Goal: Task Accomplishment & Management: Manage account settings

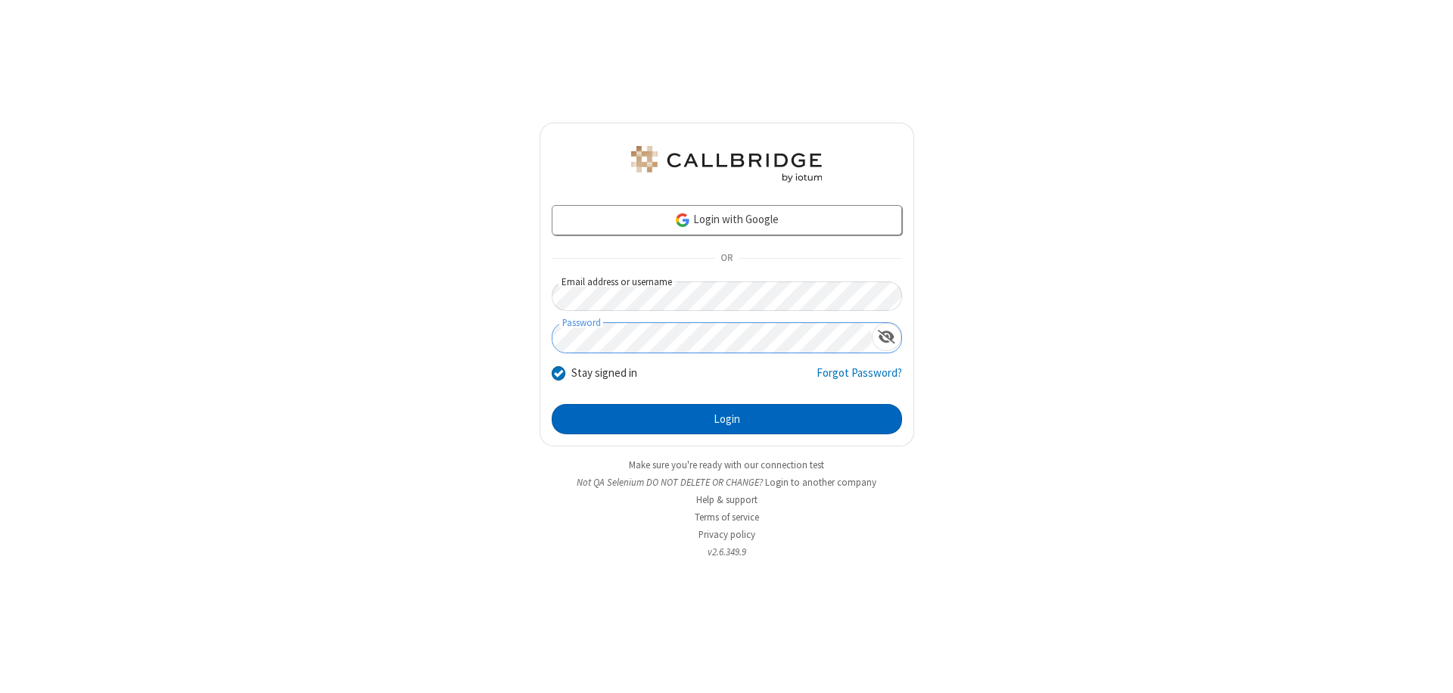
click at [726, 419] on button "Login" at bounding box center [727, 419] width 350 height 30
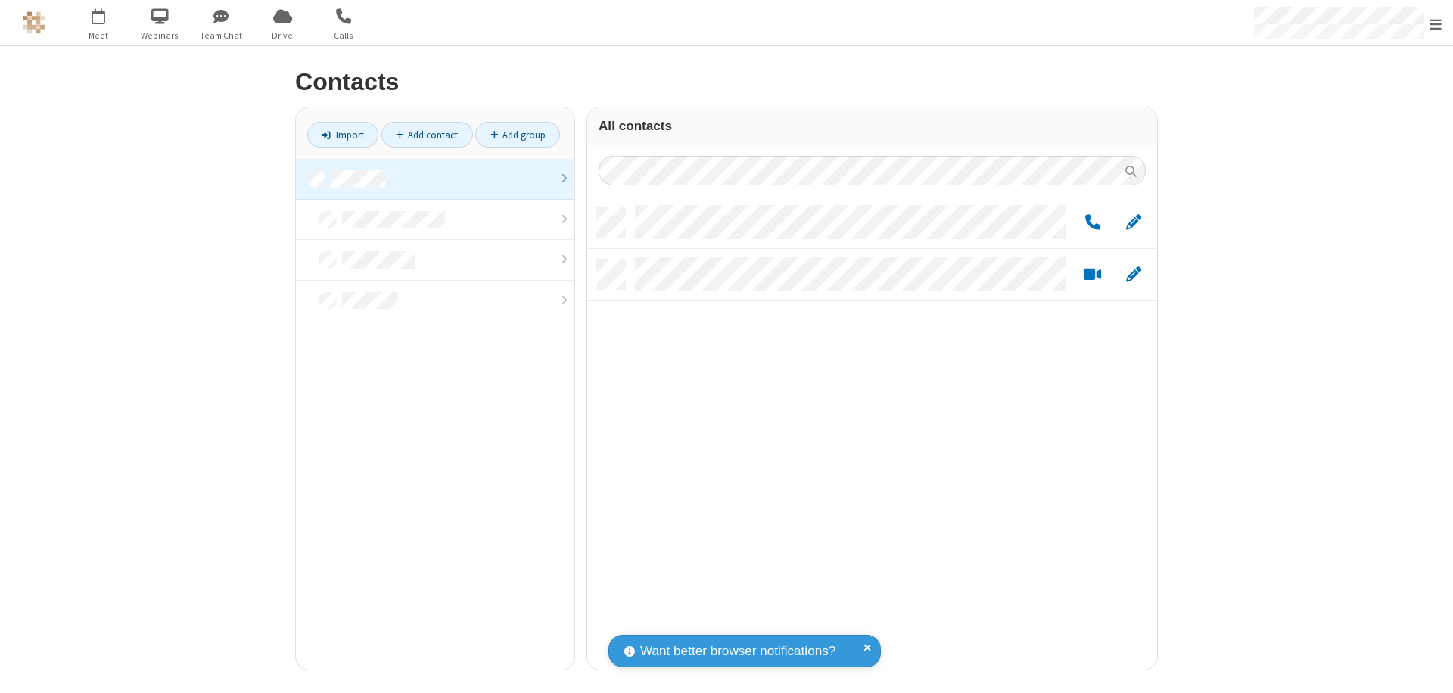
scroll to position [462, 558]
click at [435, 179] on link at bounding box center [435, 179] width 278 height 41
click at [1133, 222] on span "Edit" at bounding box center [1133, 222] width 15 height 19
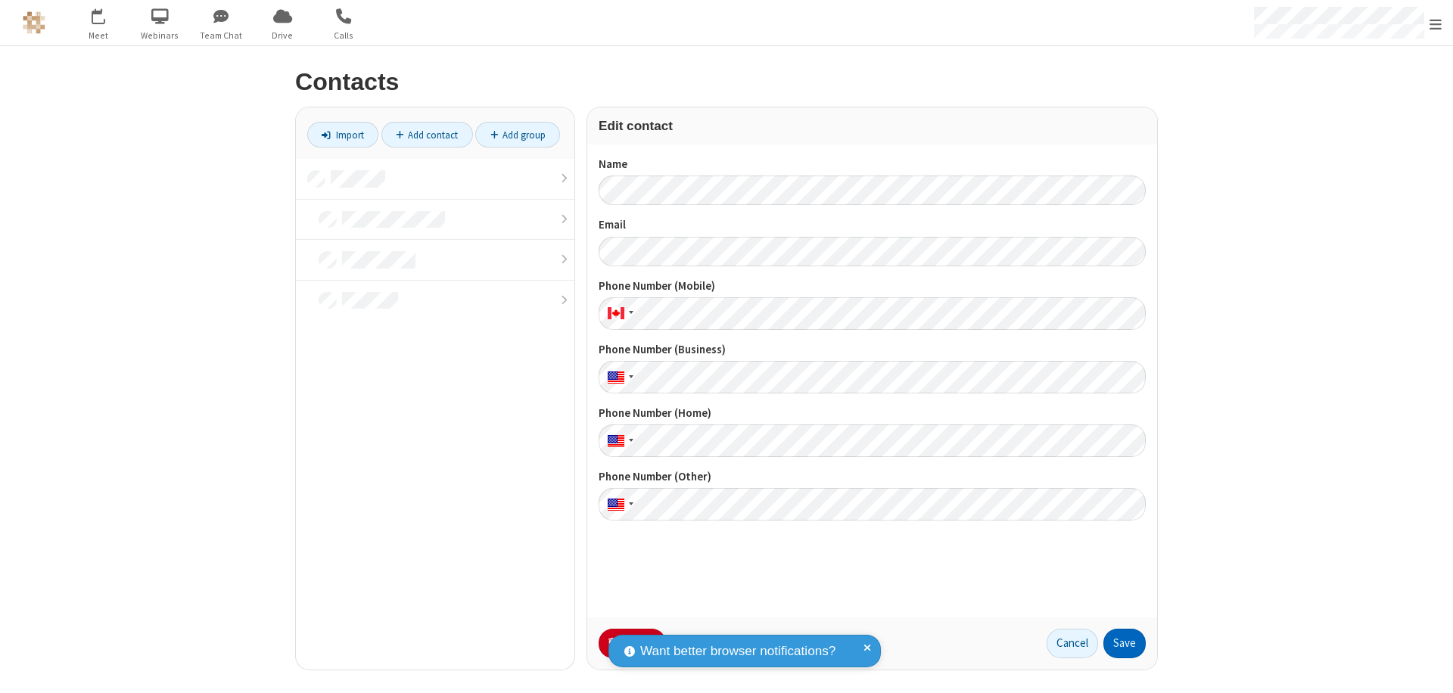
click at [1124, 643] on button "Save" at bounding box center [1124, 644] width 42 height 30
